Goal: Find specific page/section: Find specific page/section

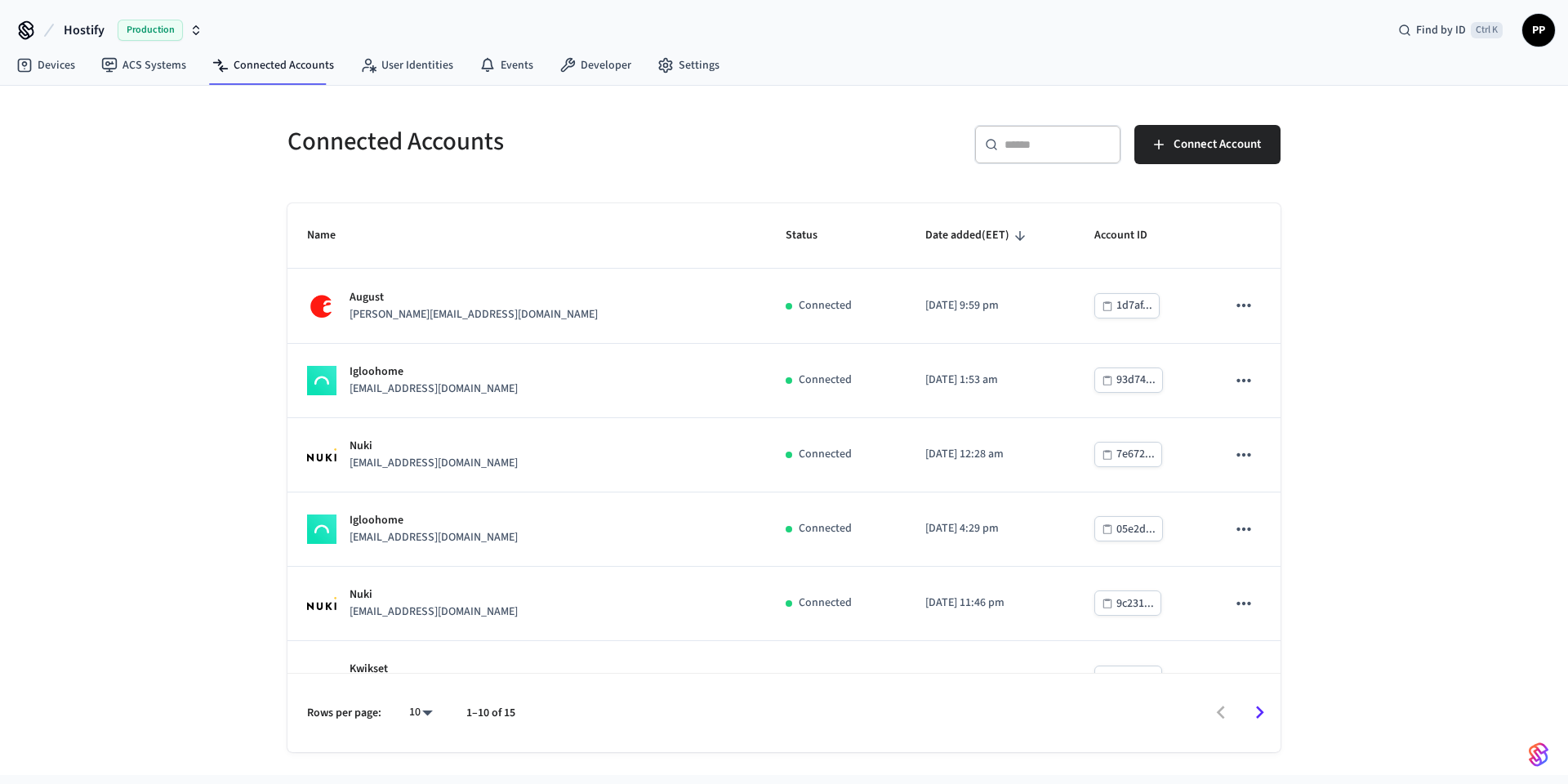
click at [424, 720] on body "Hostify Production Find by ID Ctrl K PP Devices ACS Systems Connected Accounts …" at bounding box center [784, 388] width 1568 height 775
click at [403, 733] on li "All" at bounding box center [414, 736] width 43 height 43
type input "**"
click at [43, 63] on link "Devices" at bounding box center [45, 65] width 85 height 29
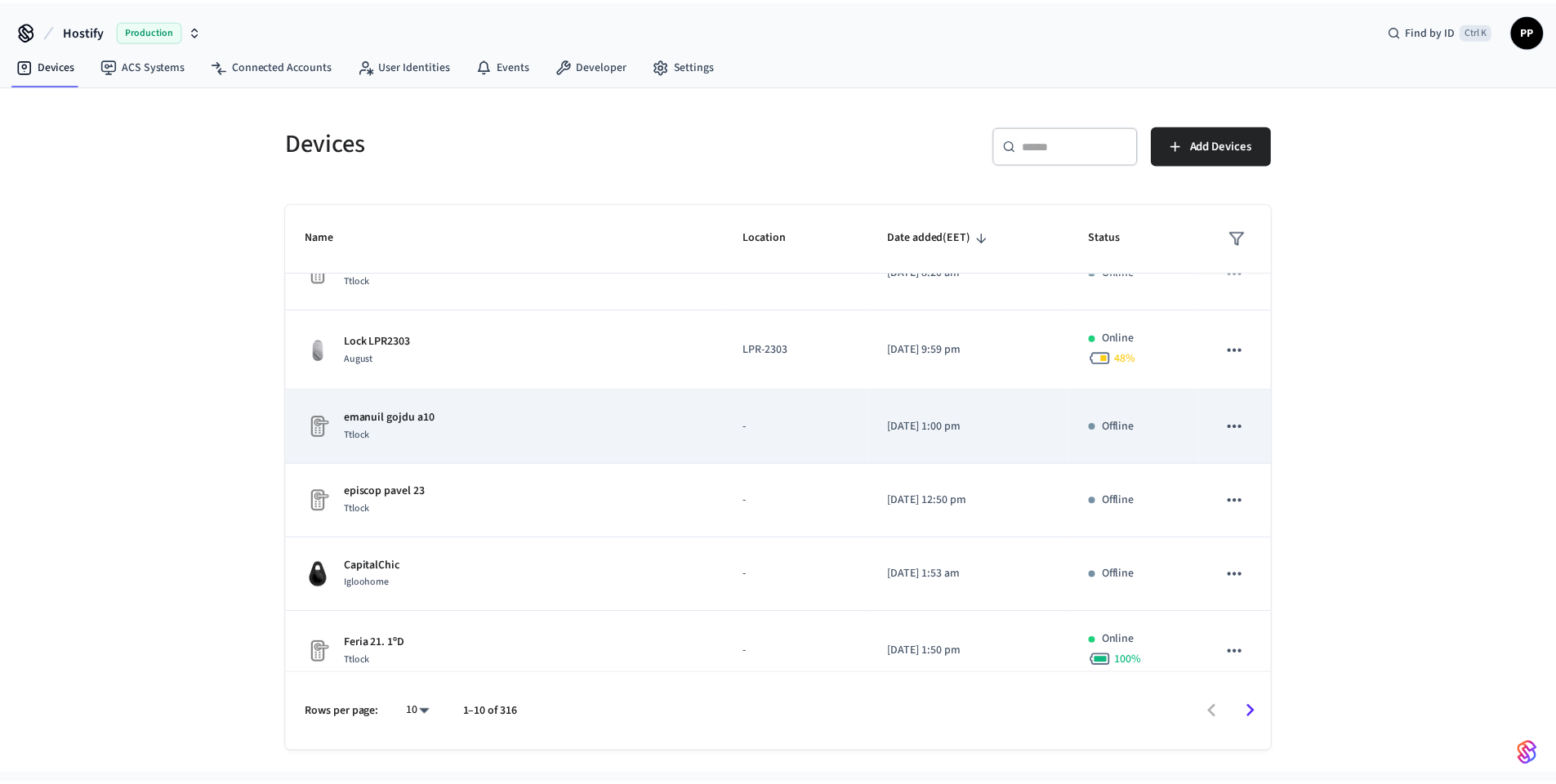
scroll to position [294, 0]
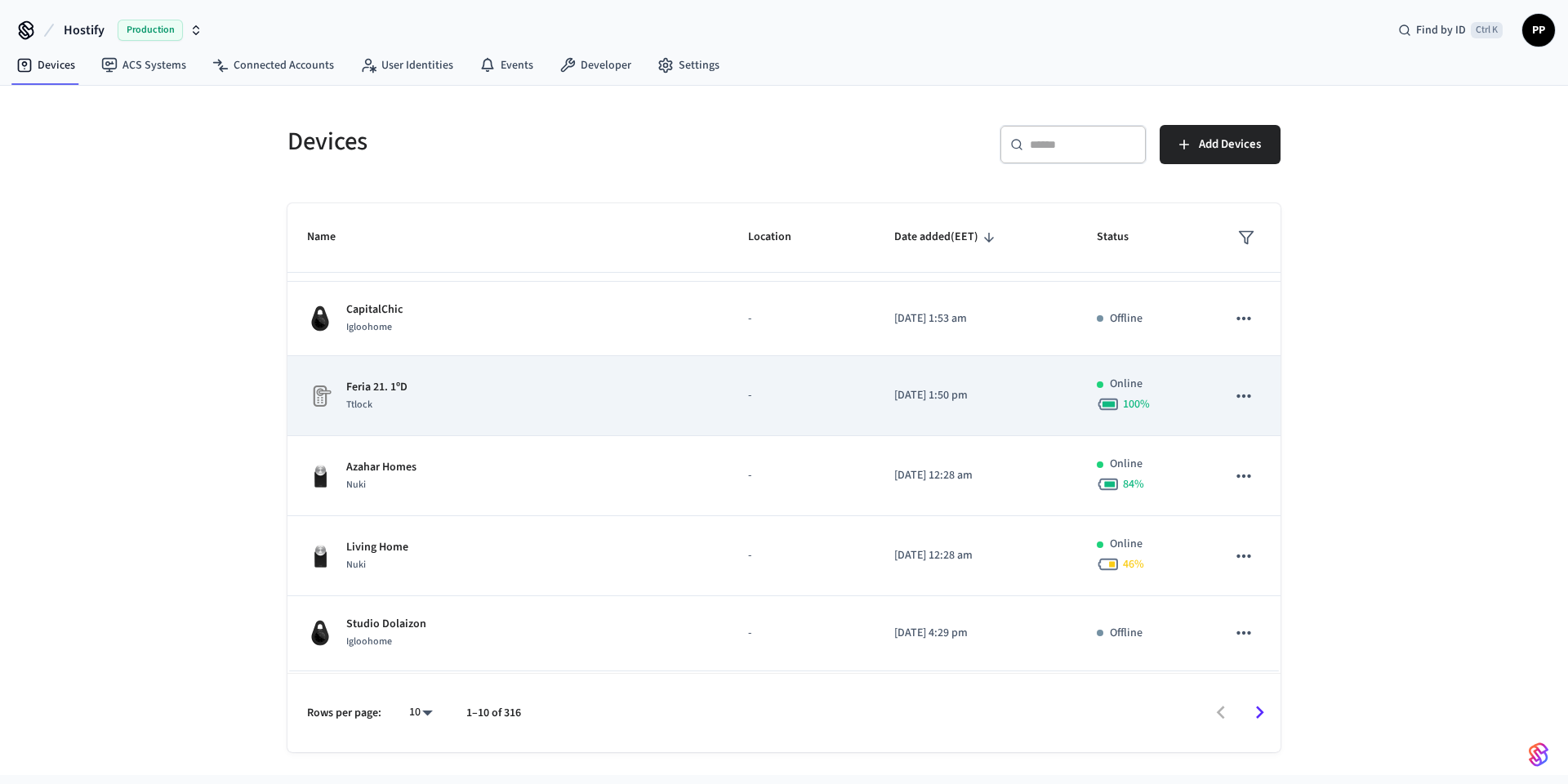
click at [579, 428] on td "Feria 21. 1ºD Ttlock" at bounding box center [507, 396] width 441 height 80
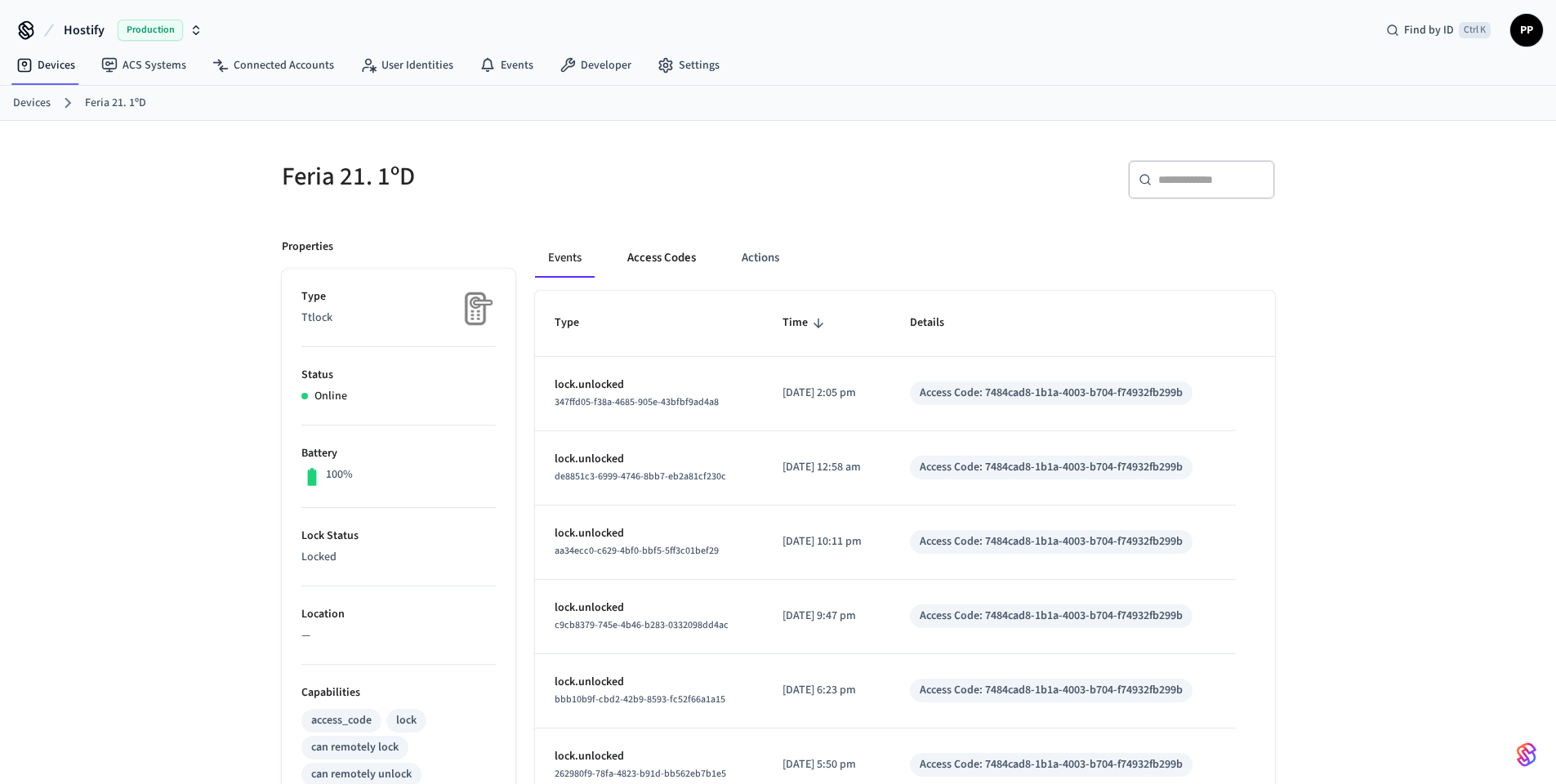
click at [669, 258] on button "Access Codes" at bounding box center [661, 258] width 95 height 39
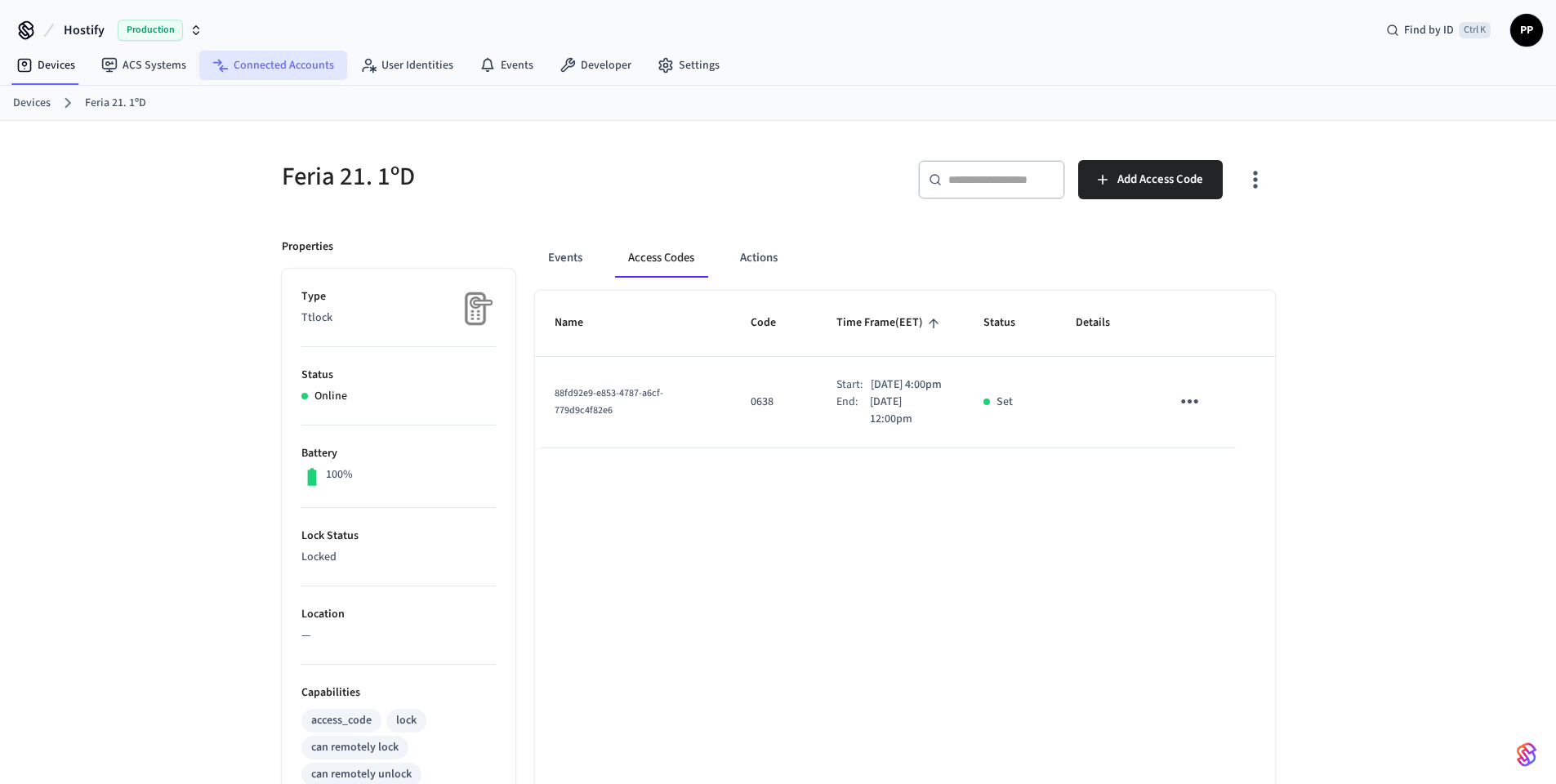
click at [225, 68] on link "Connected Accounts" at bounding box center [274, 65] width 148 height 29
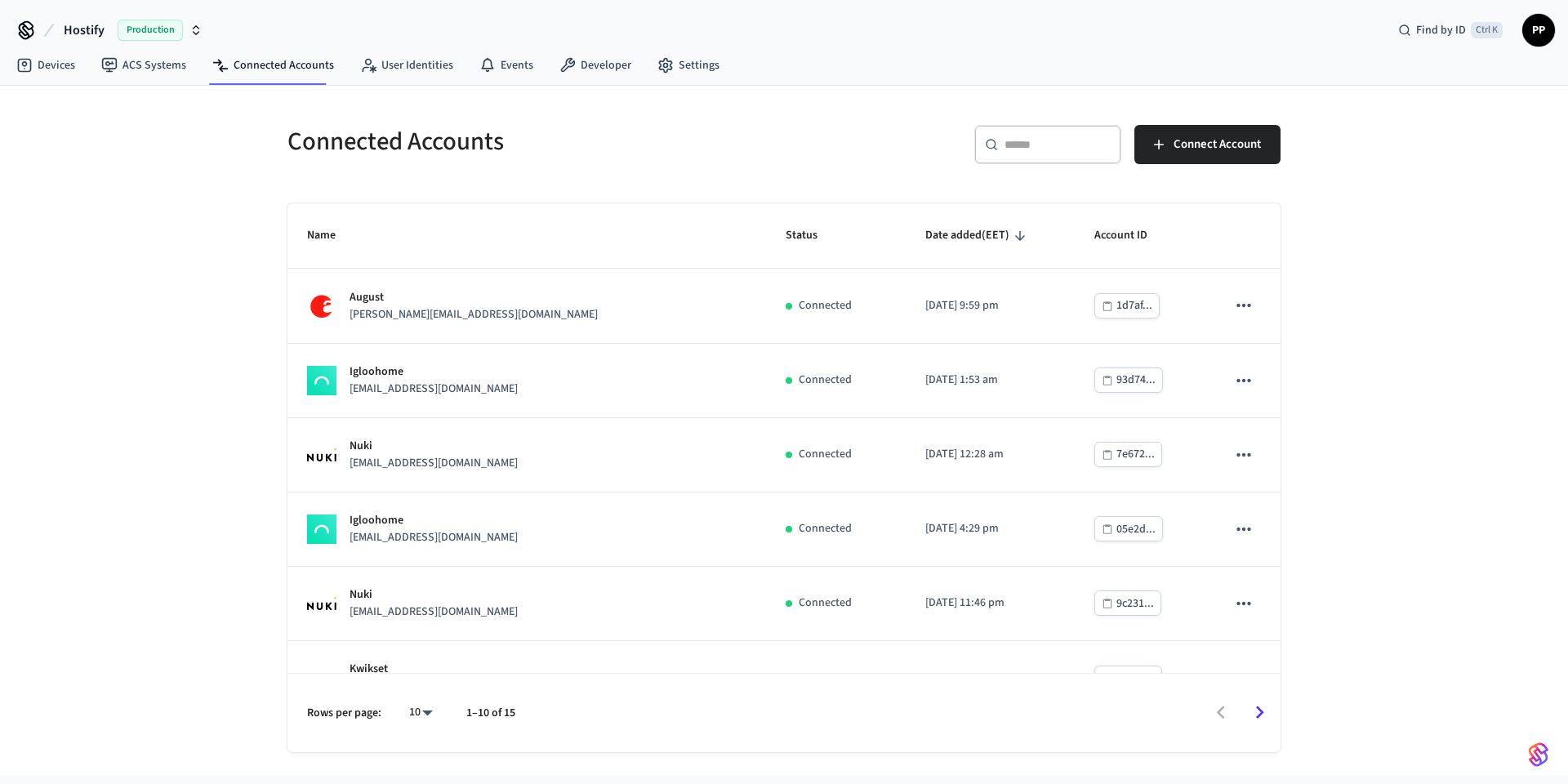
click at [786, 133] on div "​ ​ Connect Account" at bounding box center [1027, 141] width 506 height 72
